Goal: Communication & Community: Share content

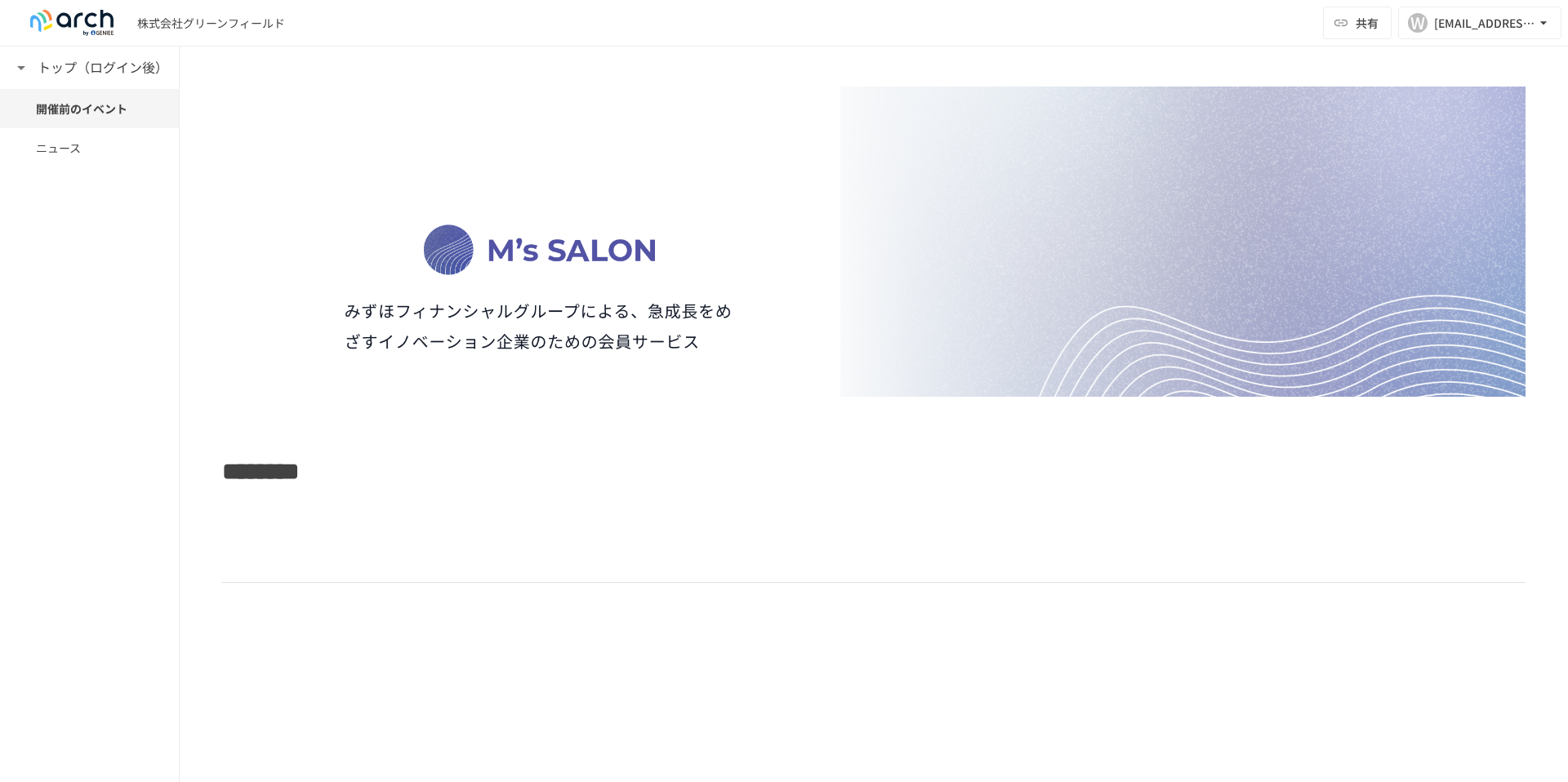
click at [215, 487] on div "******** ****" at bounding box center [874, 451] width 1388 height 730
click at [223, 476] on span "********" at bounding box center [260, 472] width 77 height 24
click at [1351, 28] on button "共有" at bounding box center [1357, 22] width 68 height 32
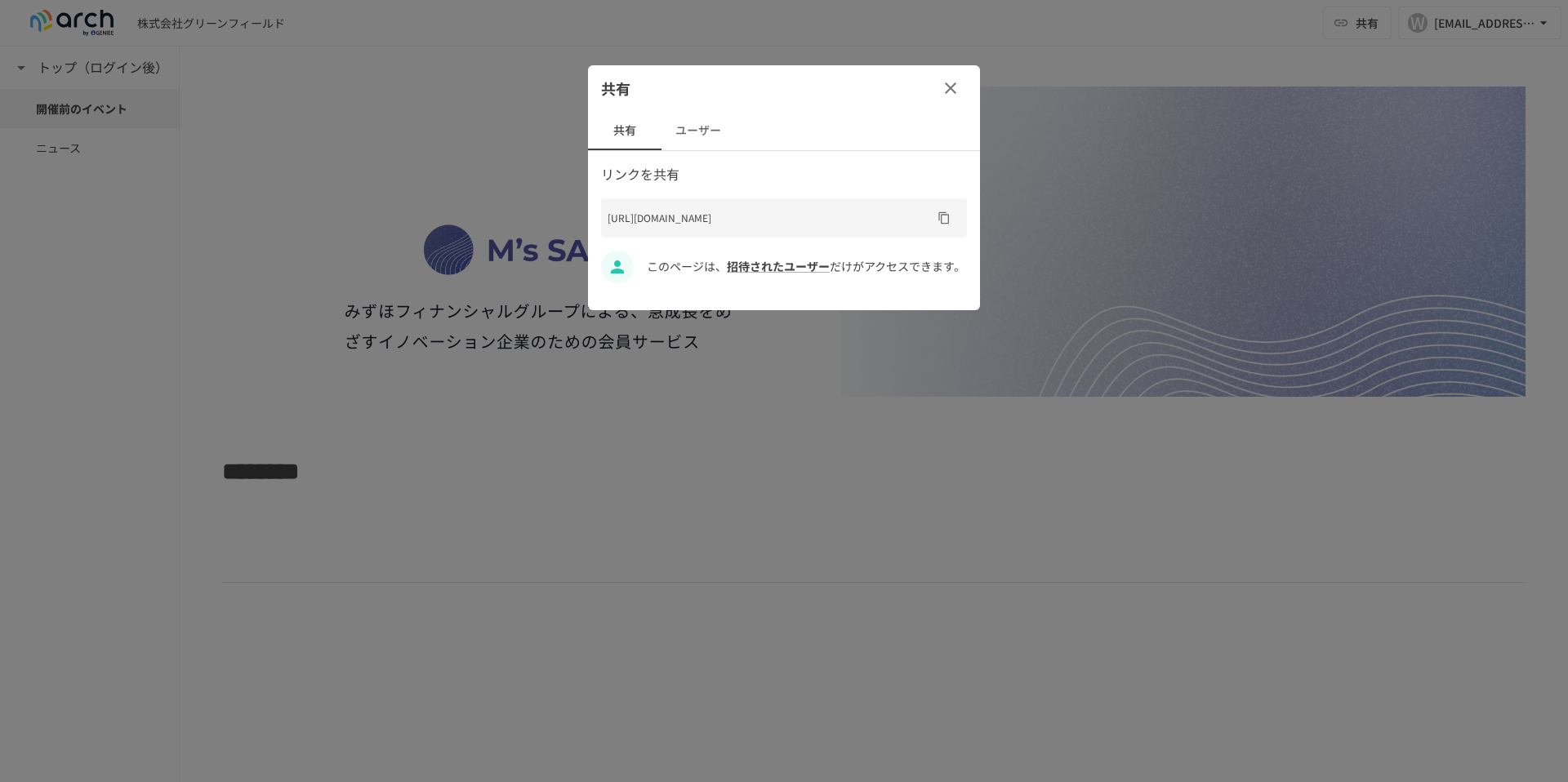
click at [699, 123] on button "ユーザー" at bounding box center [698, 130] width 74 height 39
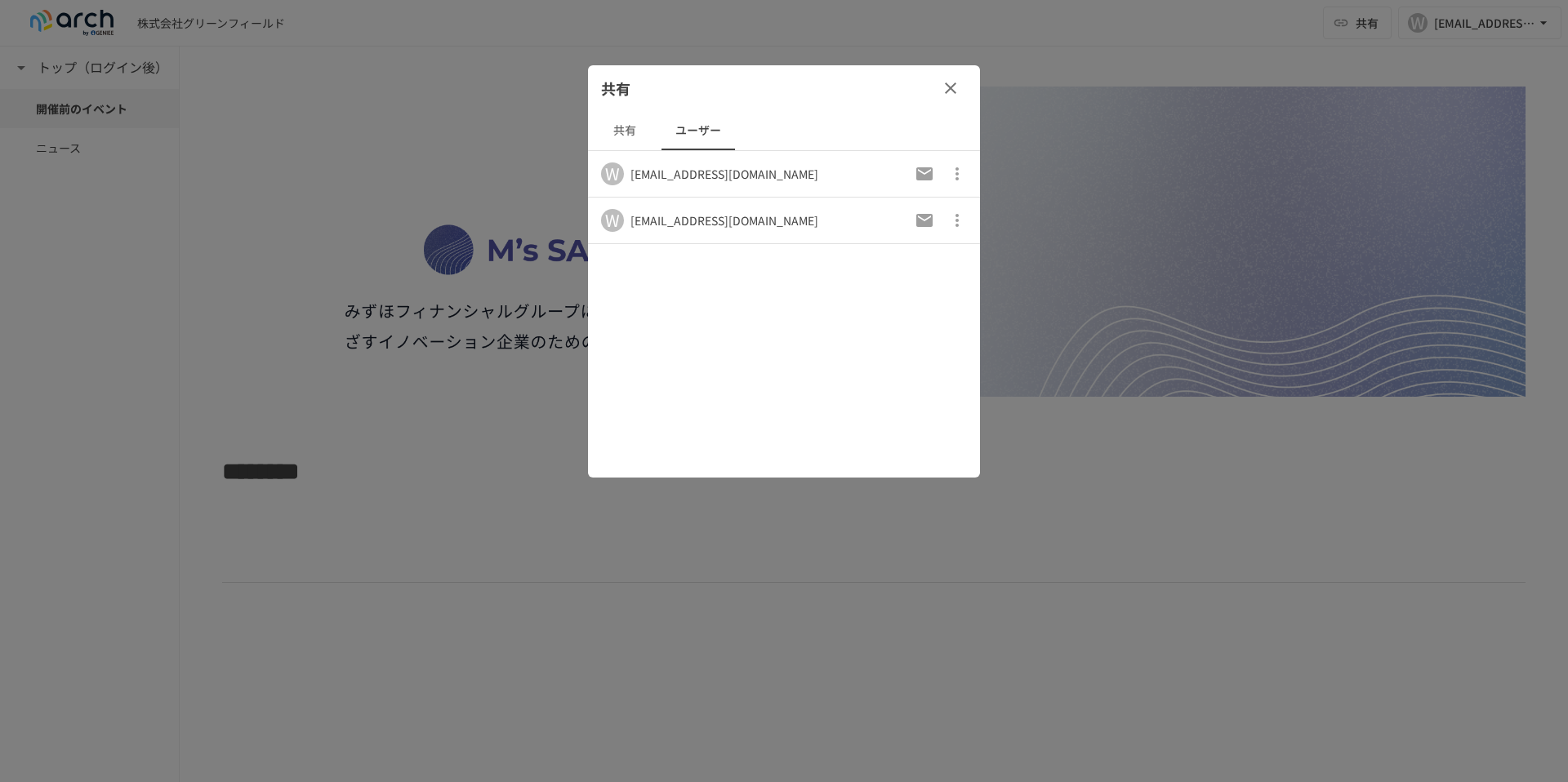
click at [963, 175] on icon "button" at bounding box center [957, 174] width 19 height 19
click at [850, 178] on div at bounding box center [784, 391] width 1568 height 782
click at [611, 130] on button "共有" at bounding box center [625, 130] width 74 height 39
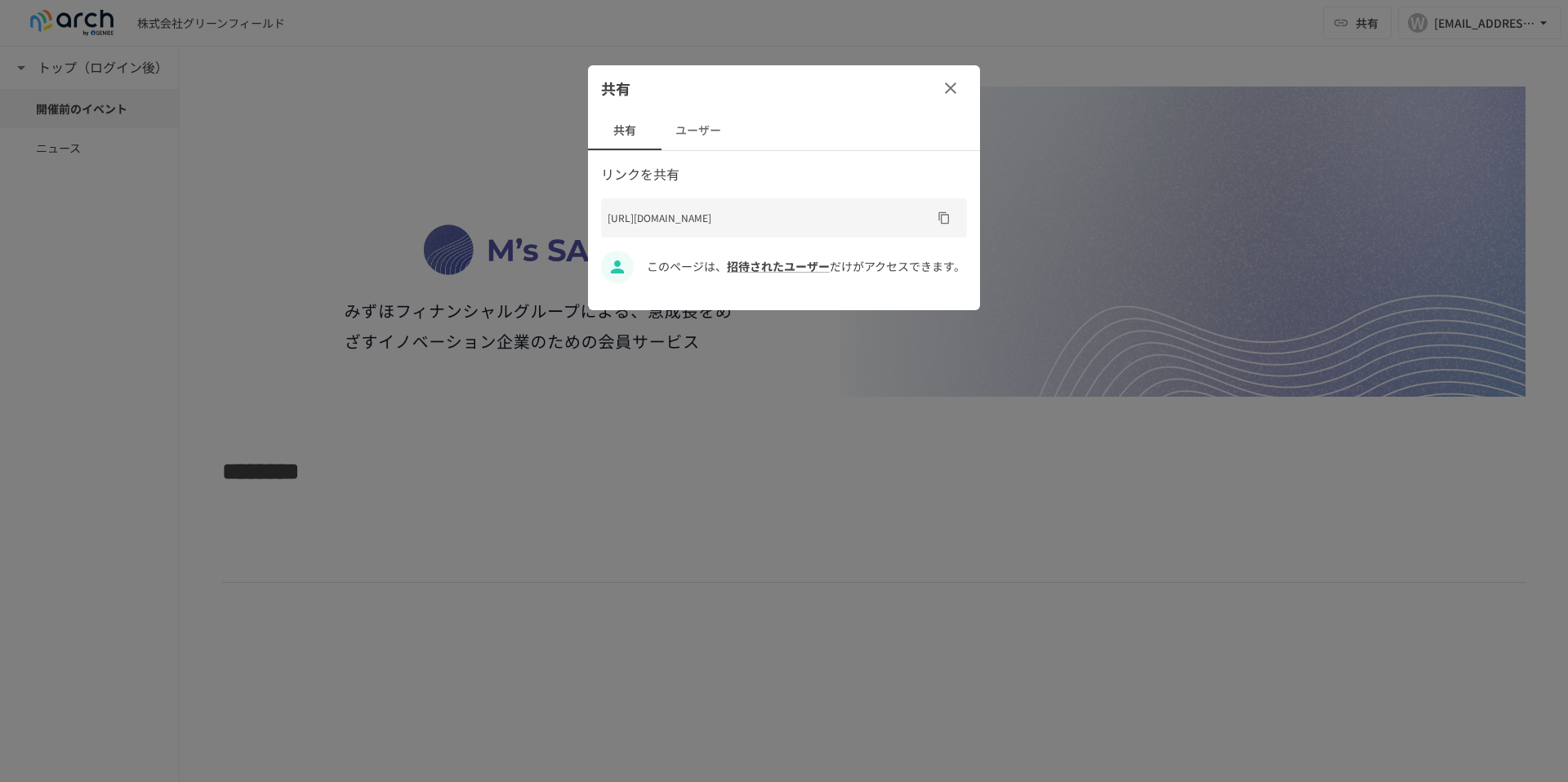
click at [694, 133] on button "ユーザー" at bounding box center [698, 130] width 74 height 39
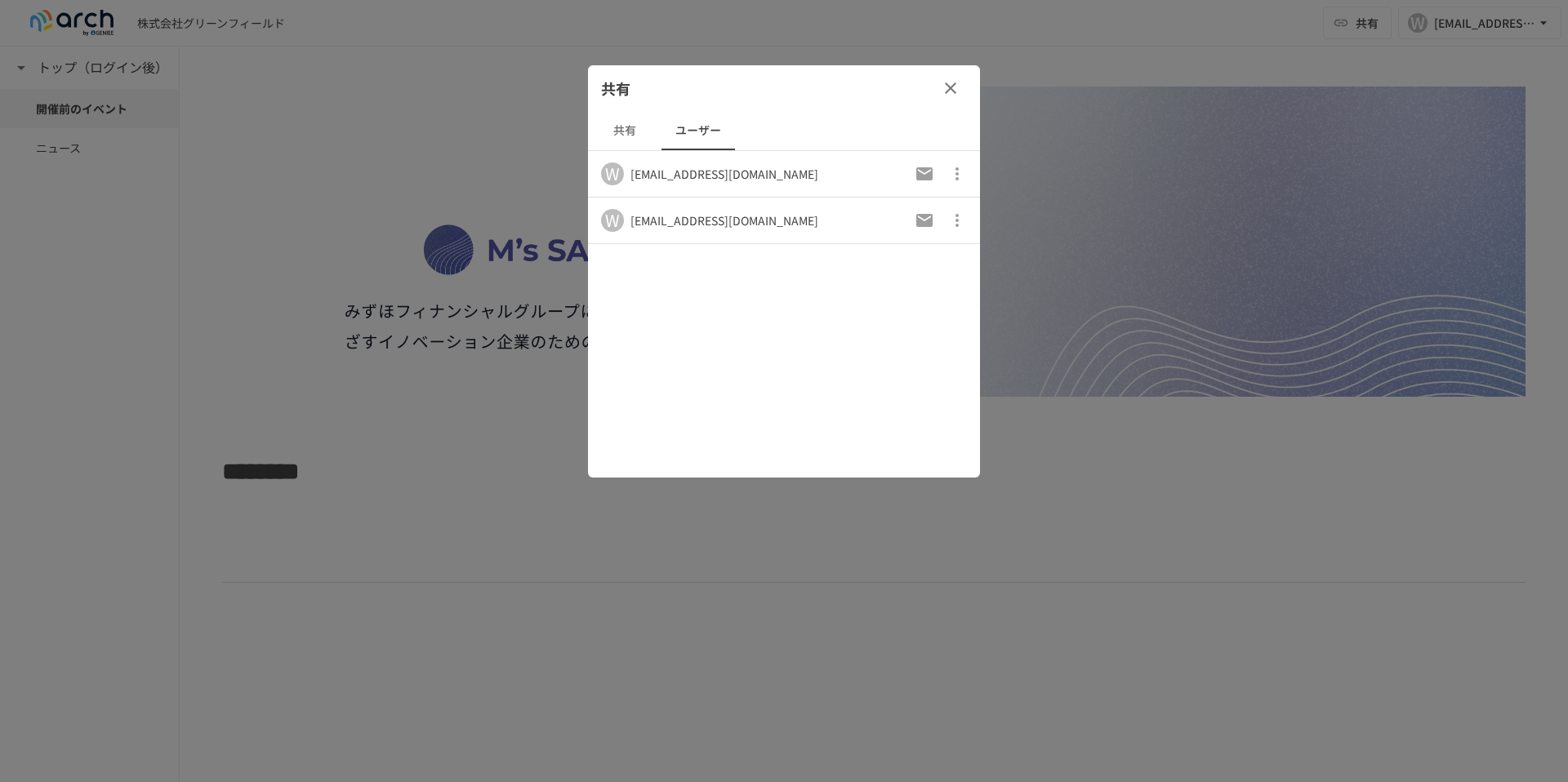
click at [697, 190] on td "W wataru.masuda@geniee.co.jp" at bounding box center [706, 174] width 236 height 46
click at [619, 176] on div "W" at bounding box center [612, 174] width 23 height 23
click at [752, 217] on div "wataru.yamashita@geniee.co.jp" at bounding box center [724, 221] width 187 height 17
click at [956, 219] on icon "button" at bounding box center [958, 221] width 4 height 13
click at [837, 211] on div at bounding box center [784, 391] width 1568 height 782
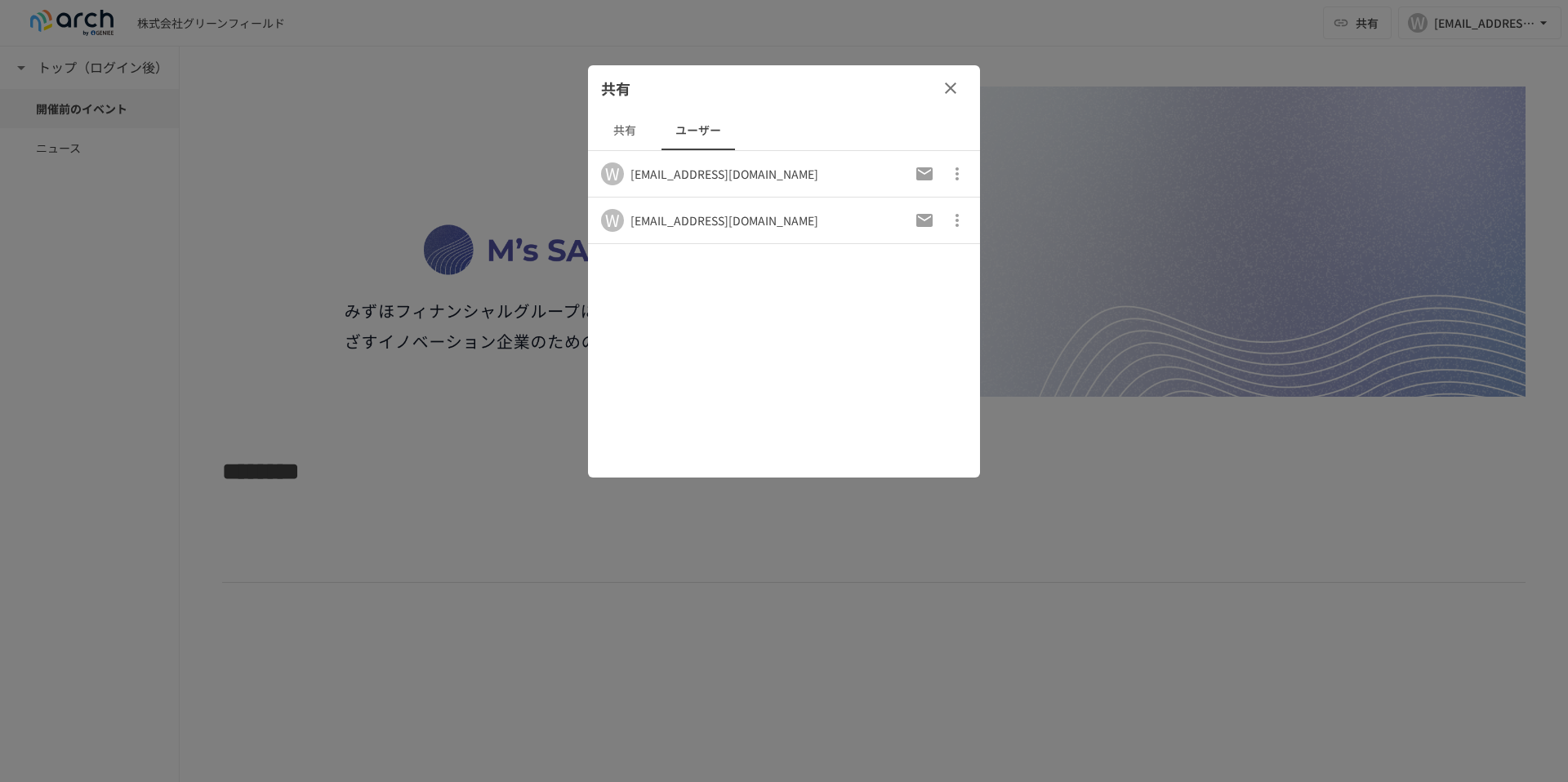
click at [725, 174] on div "[EMAIL_ADDRESS][DOMAIN_NAME]" at bounding box center [724, 174] width 187 height 17
click at [717, 229] on div "W wataru.yamashita@geniee.co.jp" at bounding box center [709, 220] width 217 height 23
click at [732, 223] on div "wataru.yamashita@geniee.co.jp" at bounding box center [724, 221] width 187 height 17
click at [735, 177] on div "[EMAIL_ADDRESS][DOMAIN_NAME]" at bounding box center [724, 174] width 187 height 17
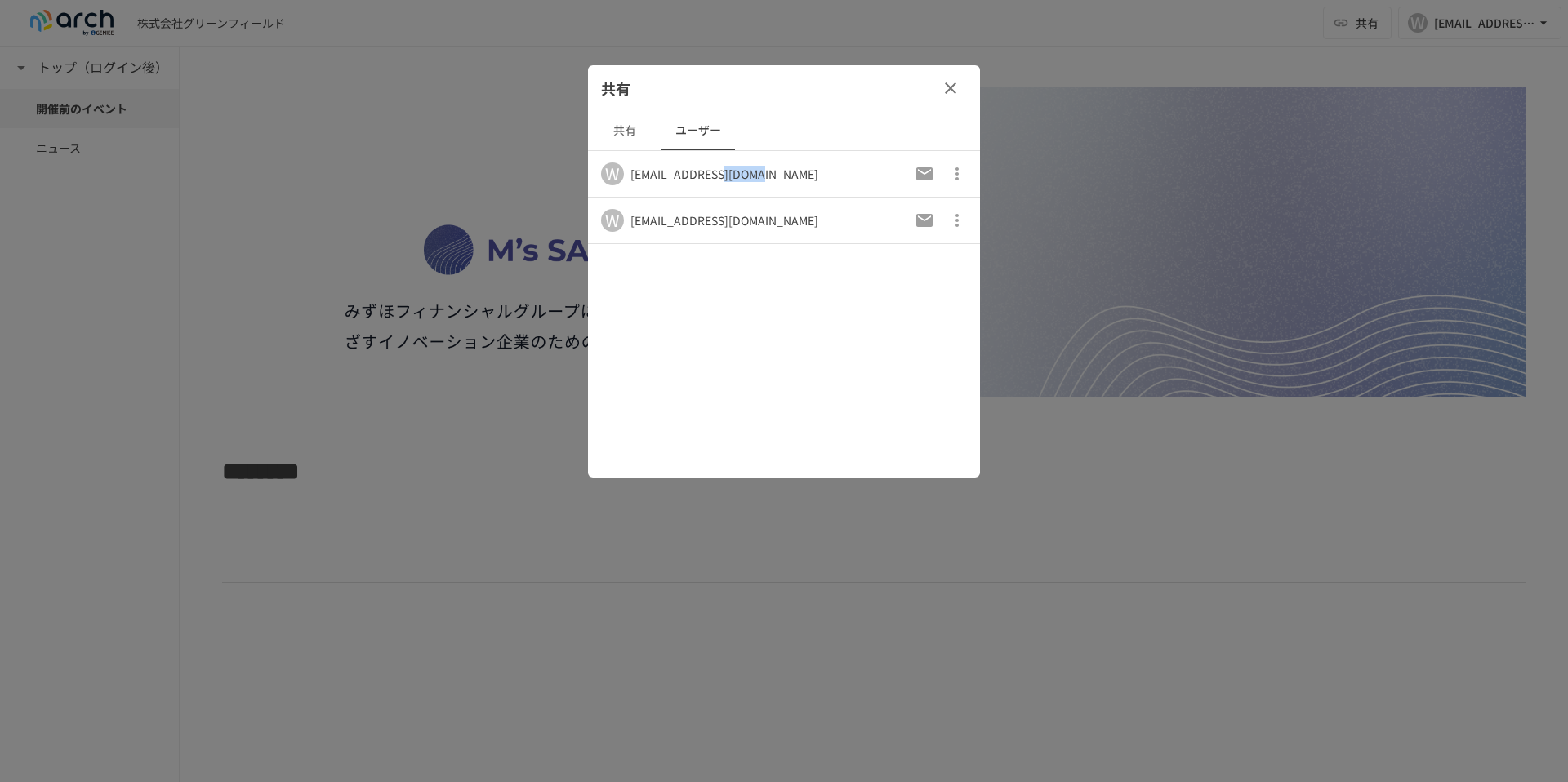
click at [962, 174] on icon "button" at bounding box center [957, 174] width 19 height 19
click at [949, 81] on div at bounding box center [784, 391] width 1568 height 782
click at [949, 86] on icon "button" at bounding box center [950, 88] width 19 height 19
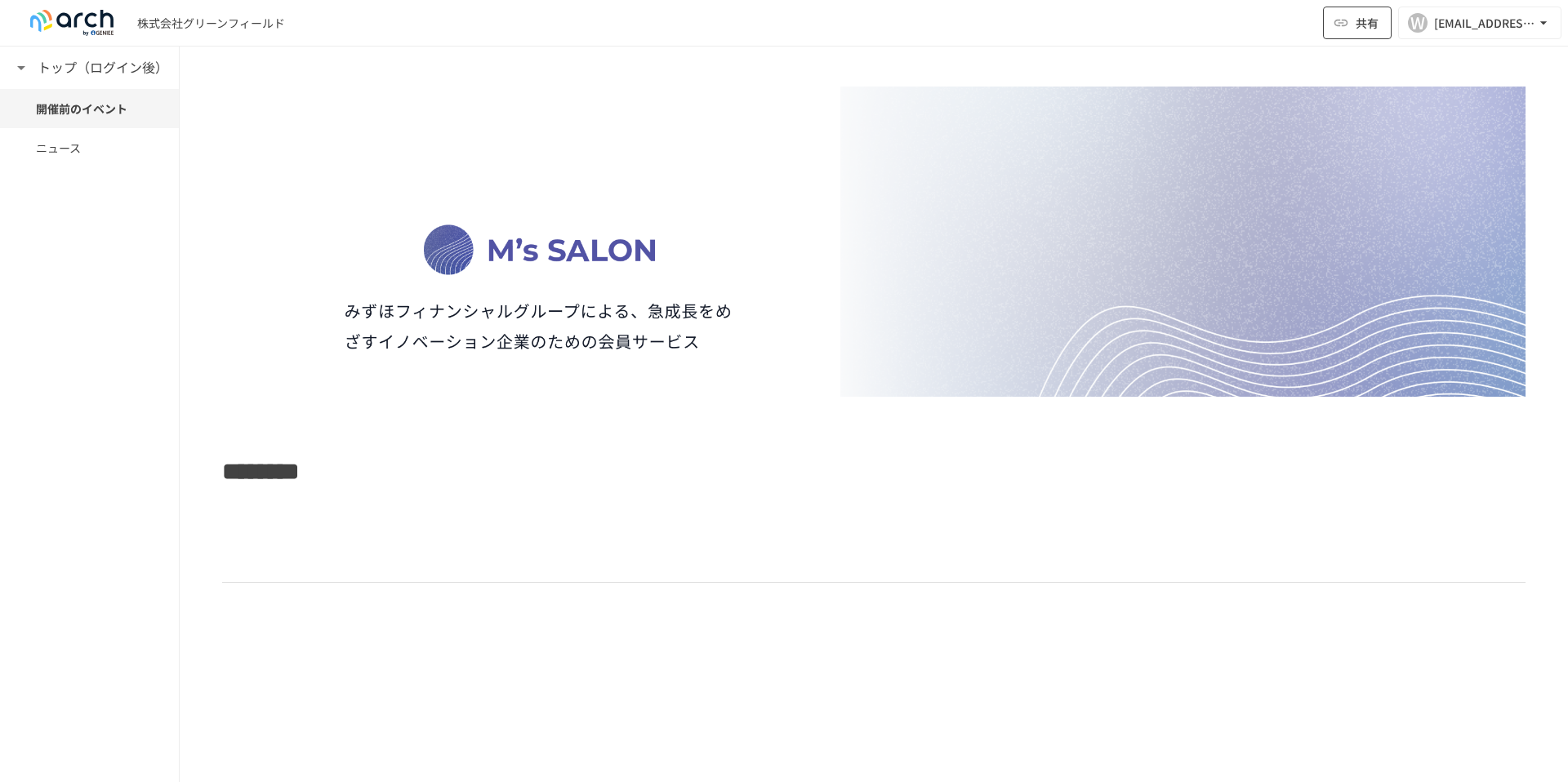
click at [1345, 30] on icon "button" at bounding box center [1341, 23] width 17 height 17
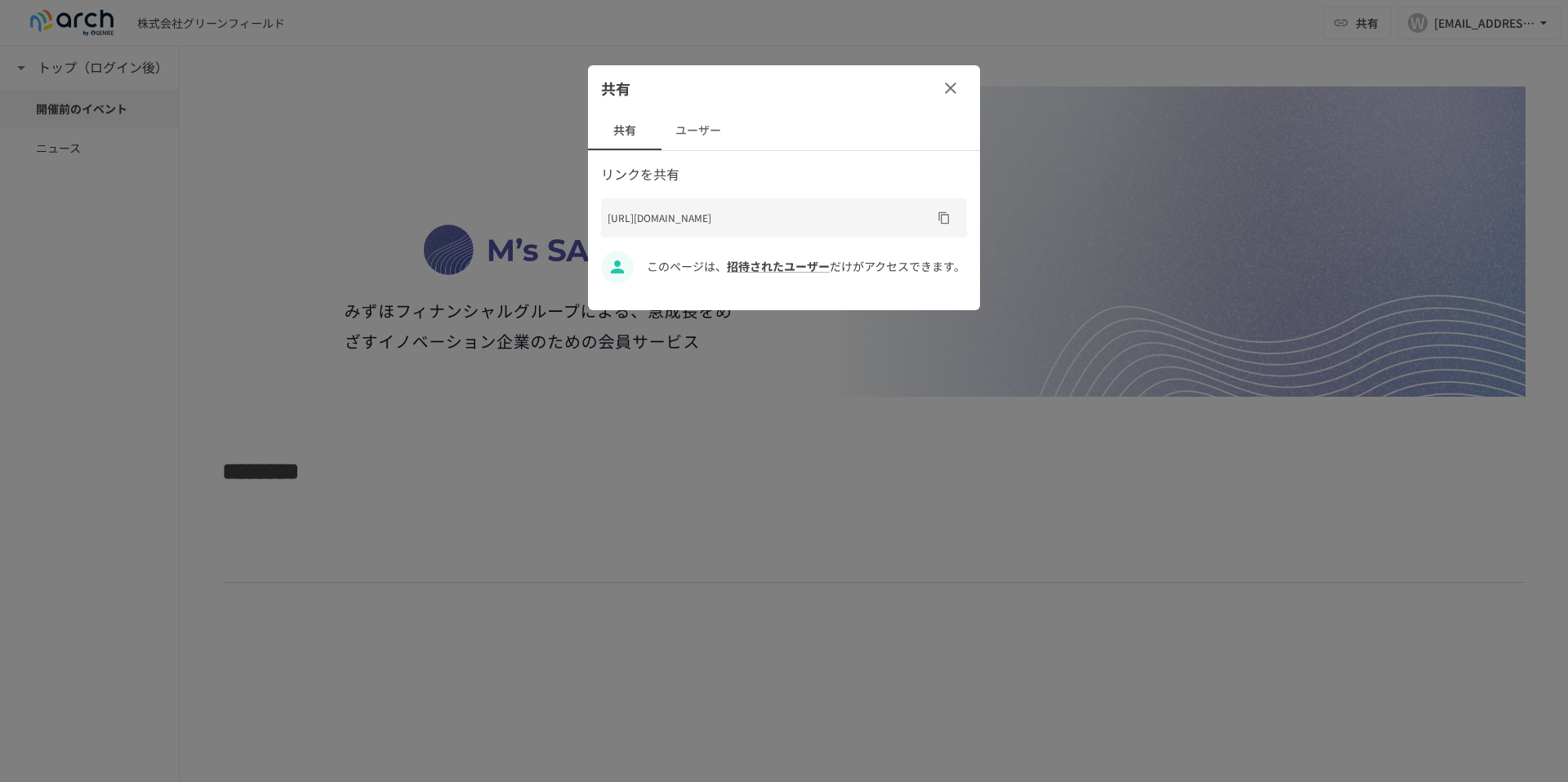
click at [693, 125] on button "ユーザー" at bounding box center [698, 130] width 74 height 39
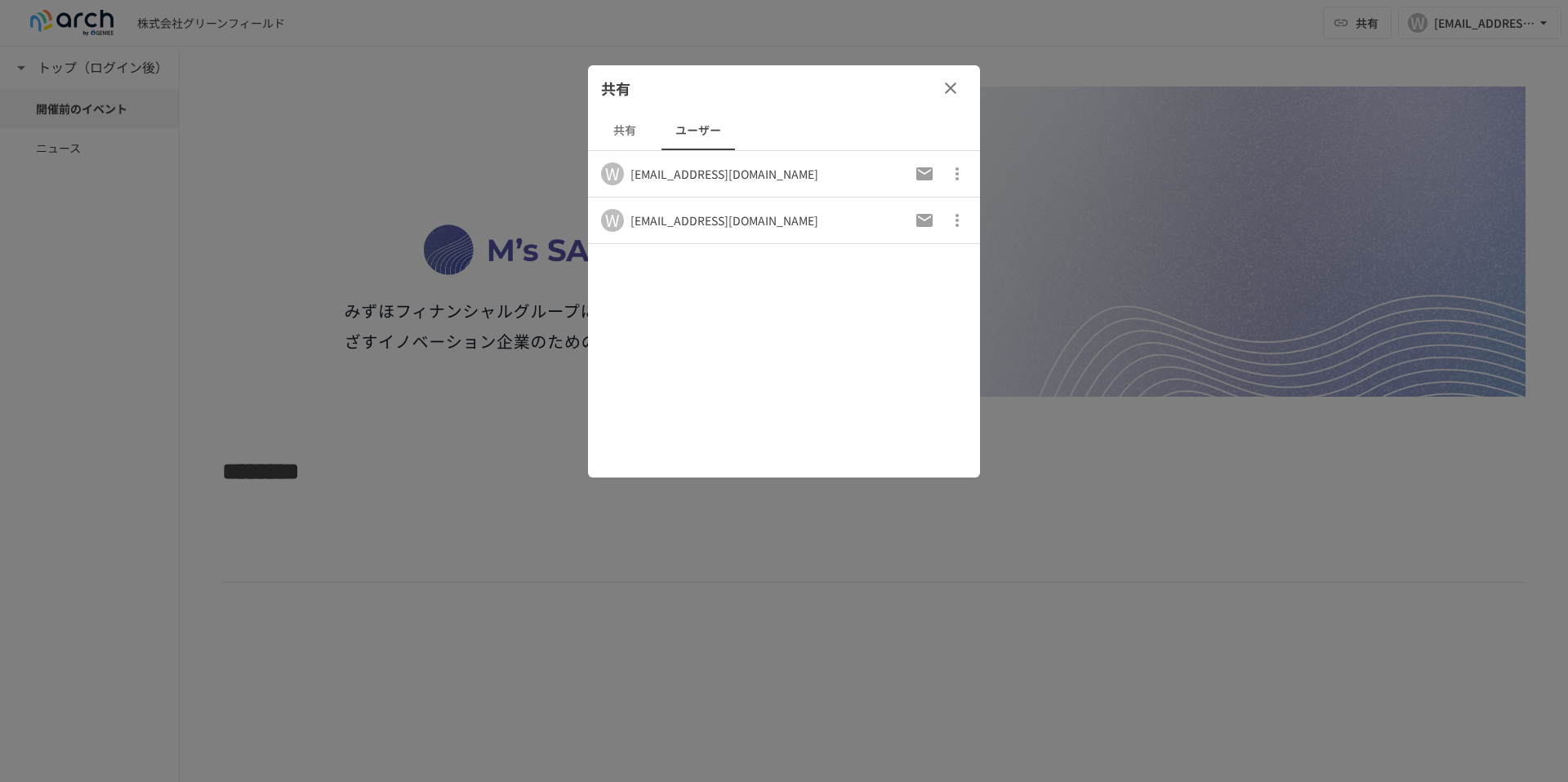
click at [632, 130] on button "共有" at bounding box center [625, 130] width 74 height 39
